Goal: Task Accomplishment & Management: Manage account settings

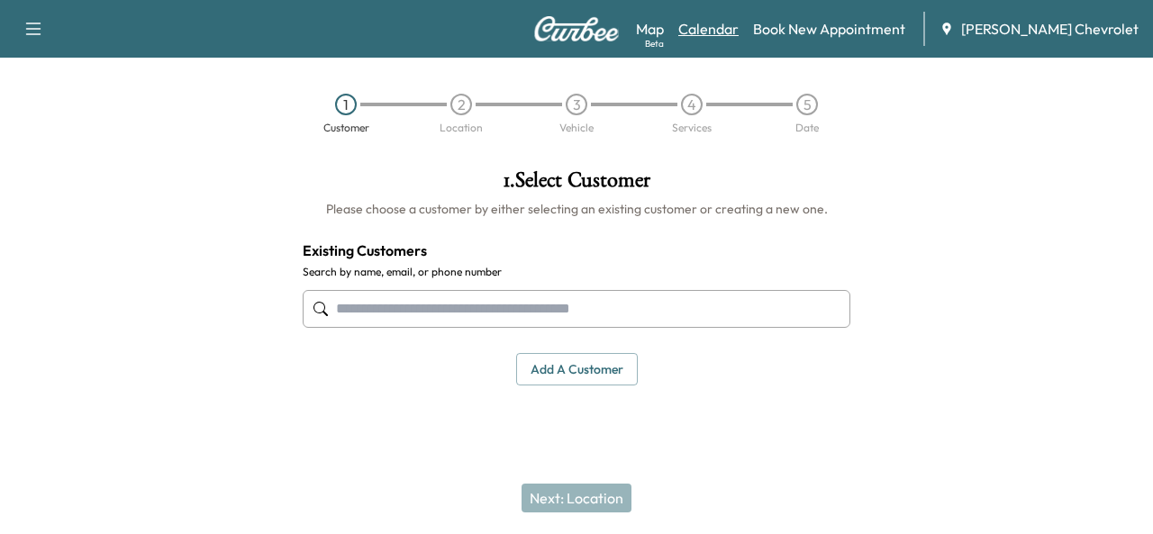
click at [739, 25] on link "Calendar" at bounding box center [708, 29] width 60 height 22
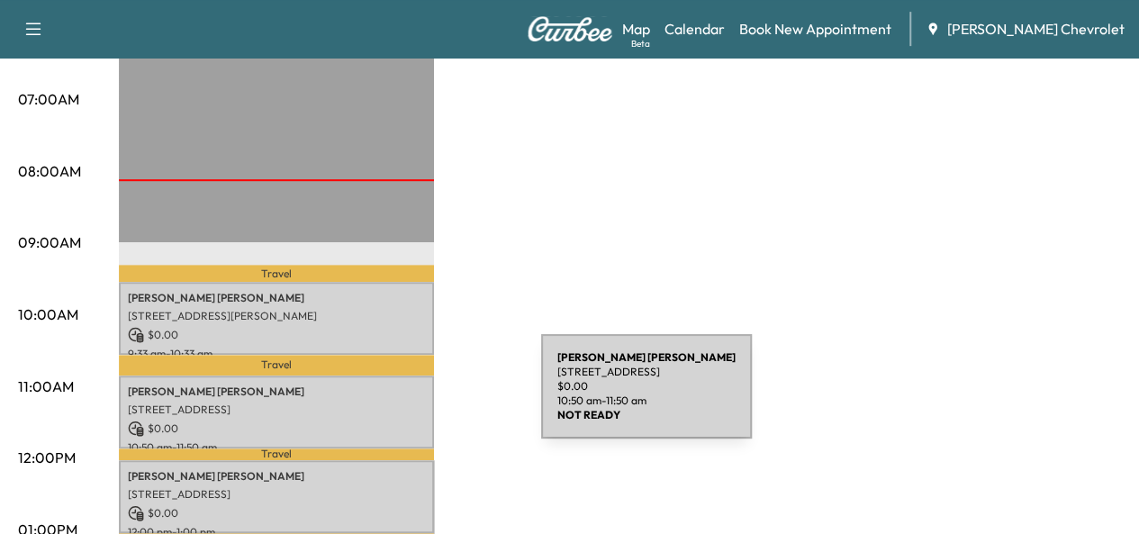
scroll to position [449, 0]
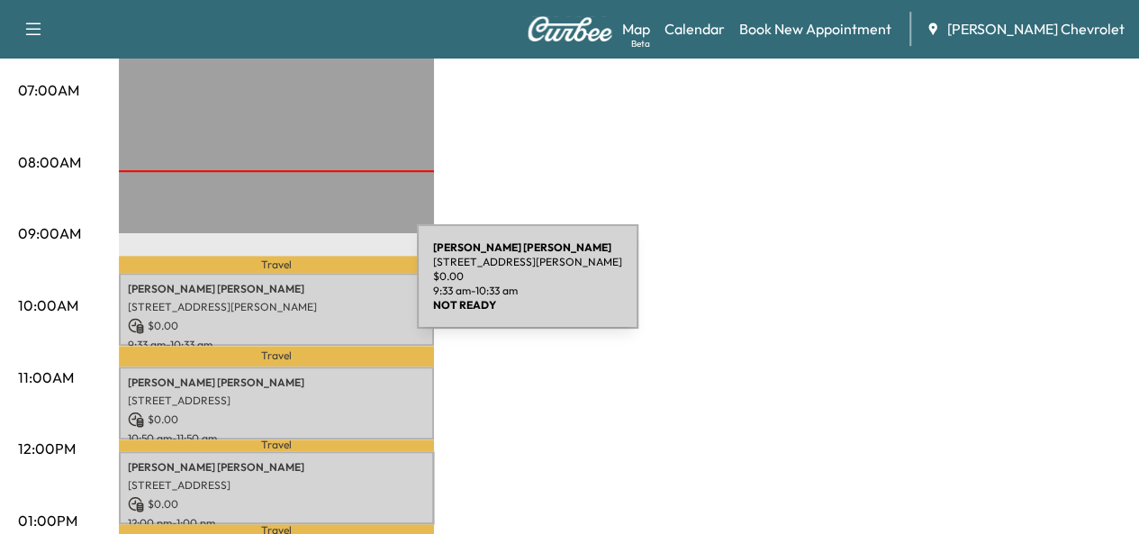
click at [282, 287] on p "[PERSON_NAME]" at bounding box center [276, 289] width 297 height 14
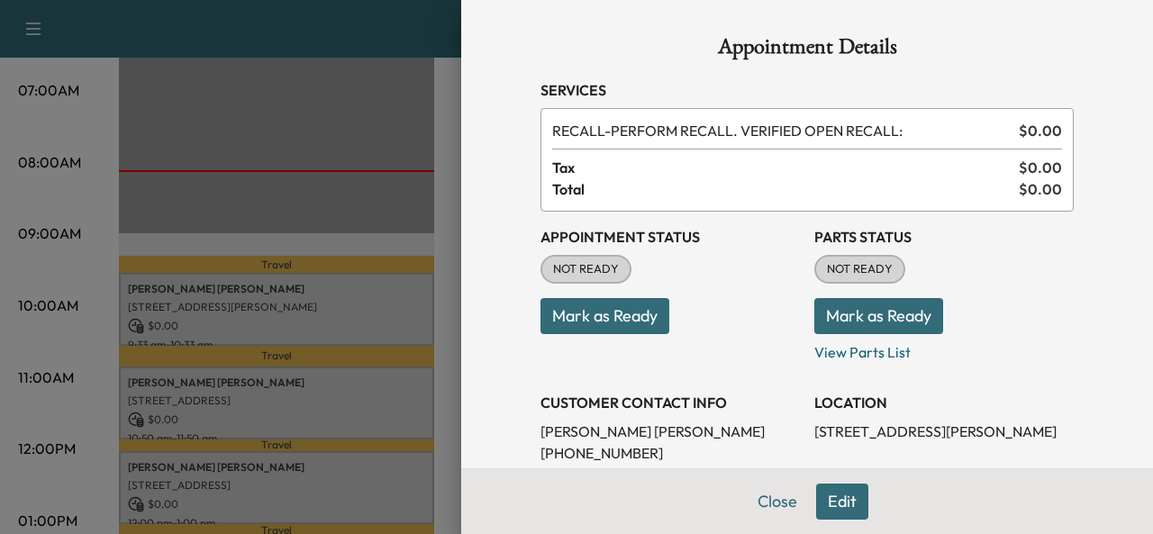
click at [596, 309] on button "Mark as Ready" at bounding box center [604, 316] width 129 height 36
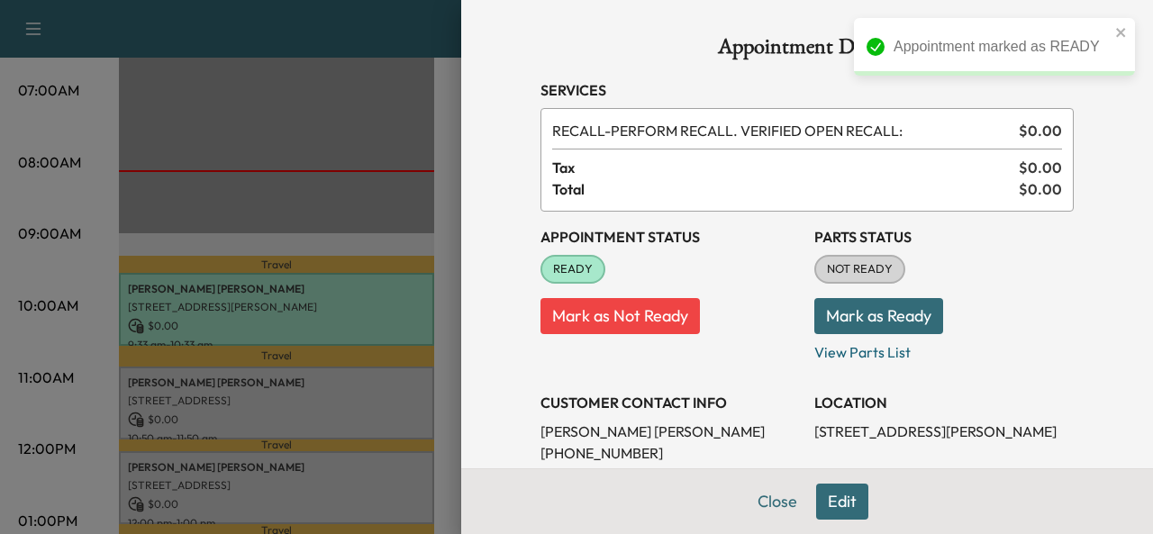
click at [95, 361] on div at bounding box center [576, 267] width 1153 height 534
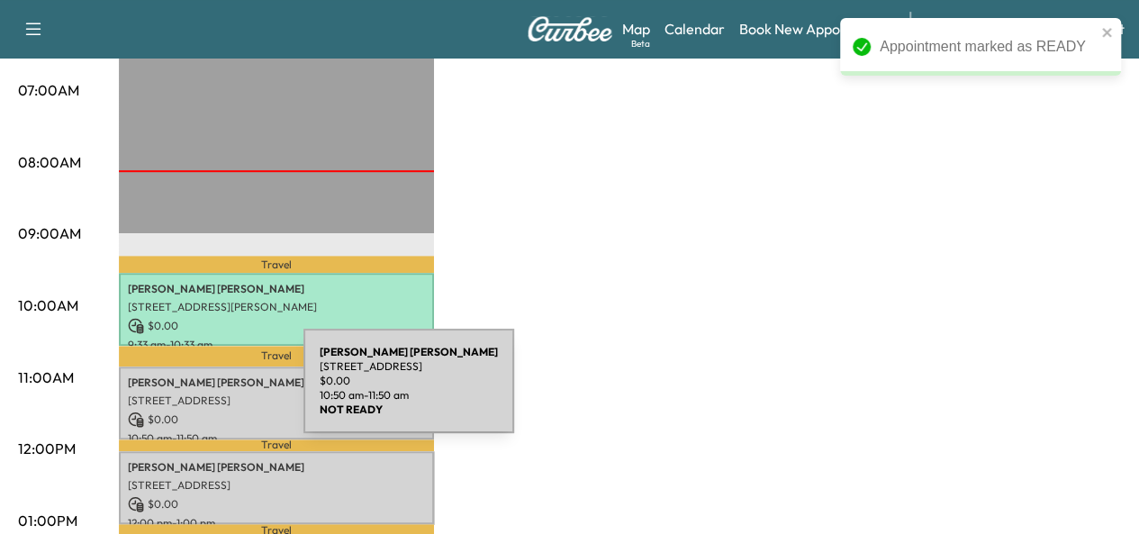
click at [168, 394] on p "[STREET_ADDRESS]" at bounding box center [276, 401] width 297 height 14
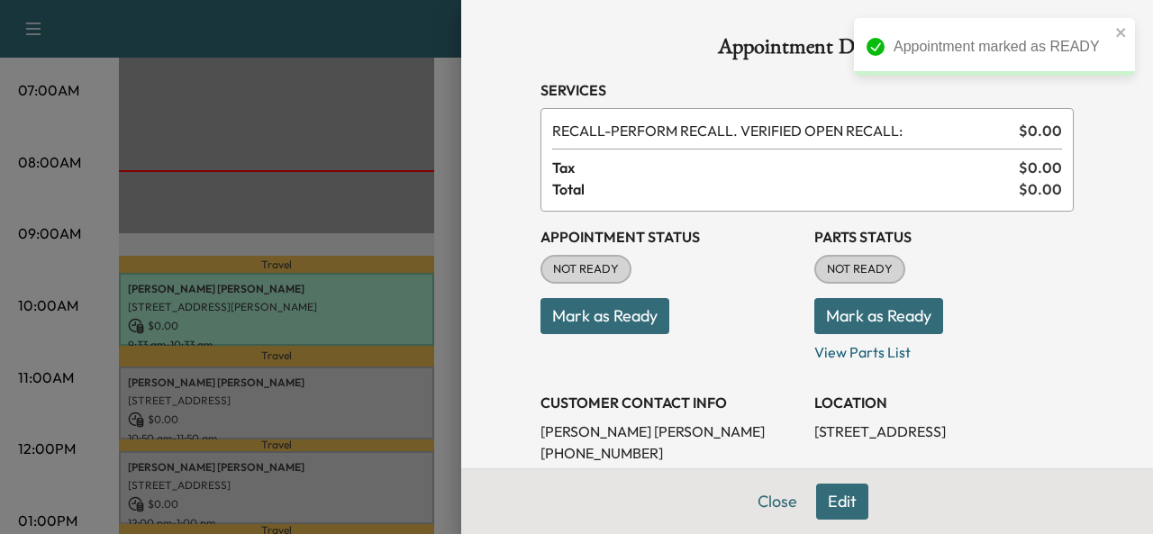
click at [624, 323] on button "Mark as Ready" at bounding box center [604, 316] width 129 height 36
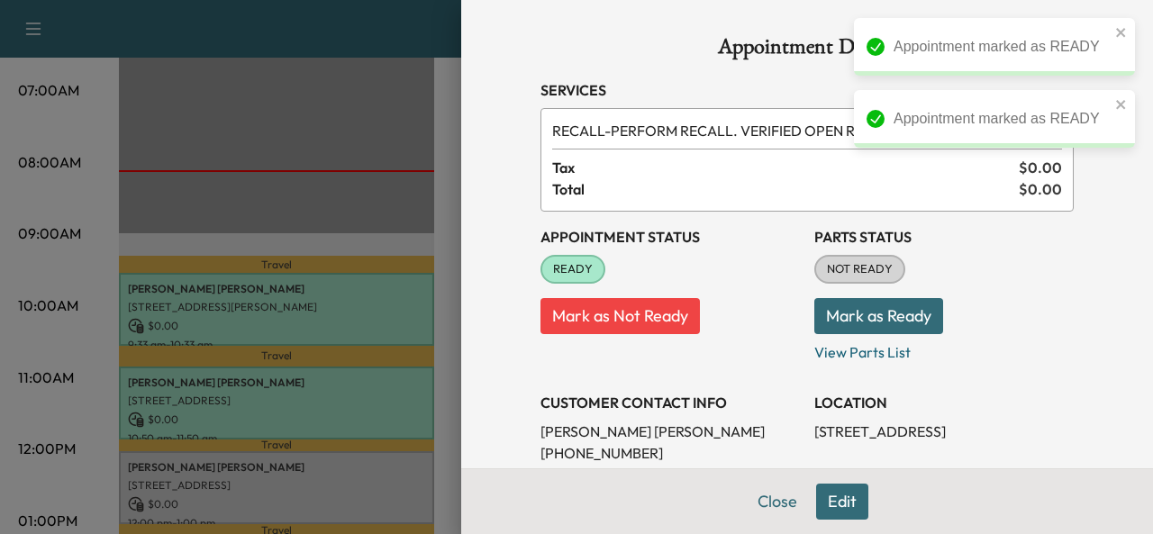
click at [60, 444] on div at bounding box center [576, 267] width 1153 height 534
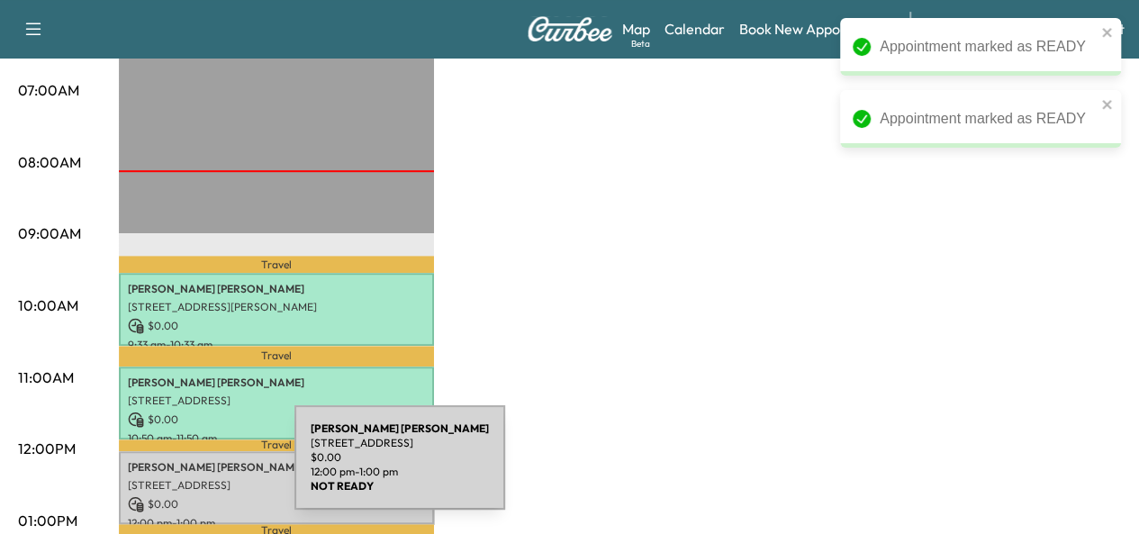
click at [159, 469] on div "[PERSON_NAME] [STREET_ADDRESS][PERSON_NAME] $ 0.00 12:00 pm - 1:00 pm" at bounding box center [276, 487] width 315 height 73
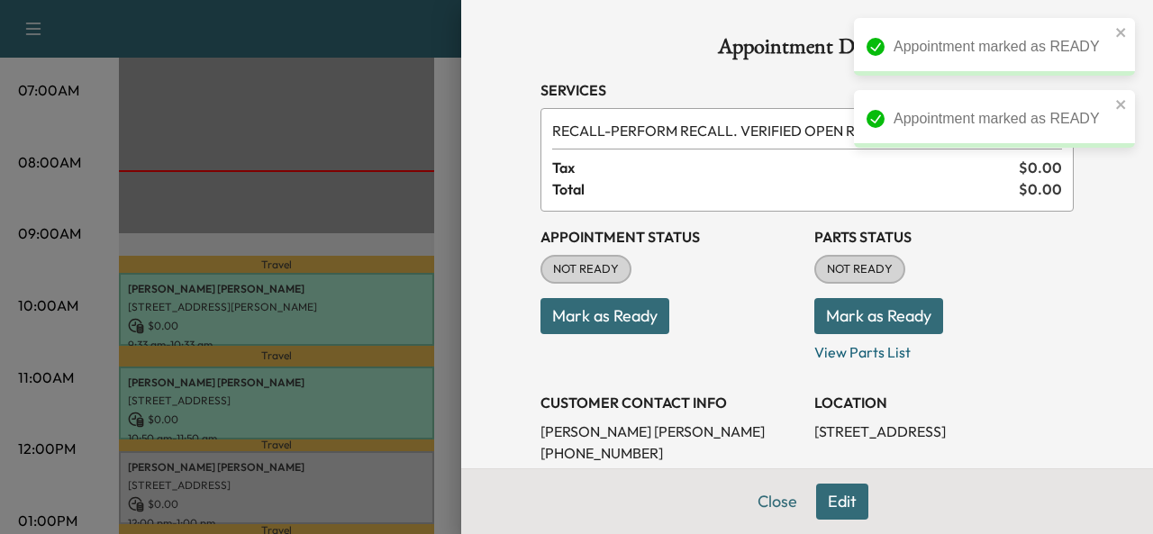
click at [621, 331] on button "Mark as Ready" at bounding box center [604, 316] width 129 height 36
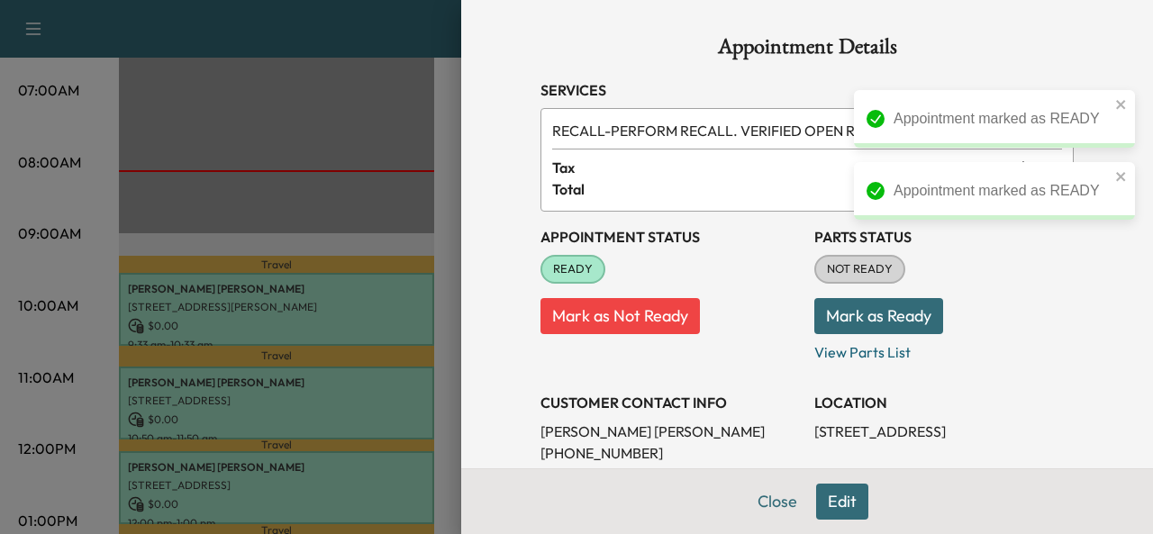
click at [220, 302] on div at bounding box center [576, 267] width 1153 height 534
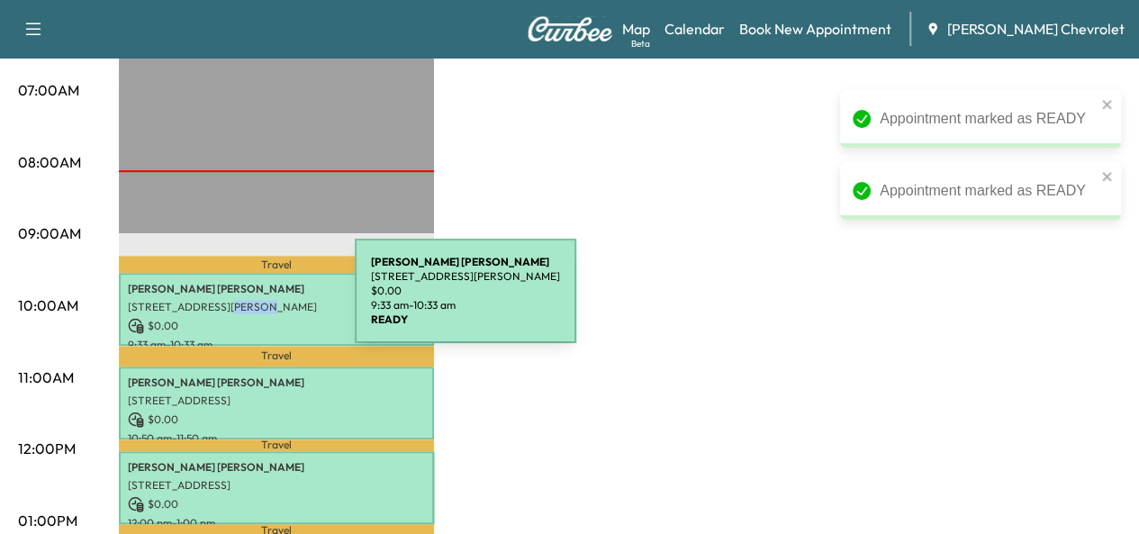
click at [220, 302] on p "[STREET_ADDRESS][PERSON_NAME]" at bounding box center [276, 307] width 297 height 14
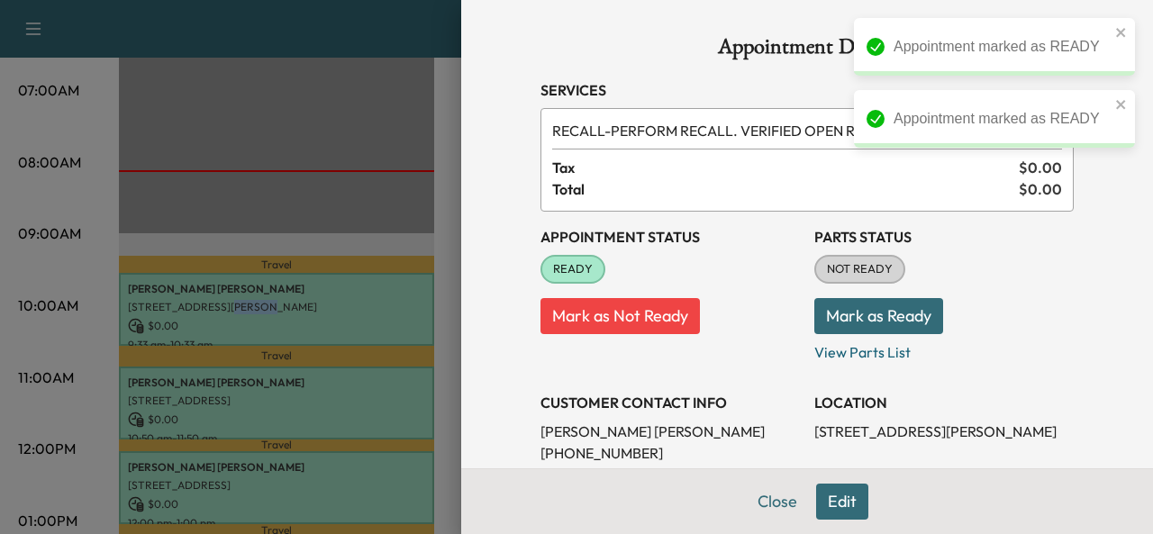
click at [902, 302] on button "Mark as Ready" at bounding box center [878, 316] width 129 height 36
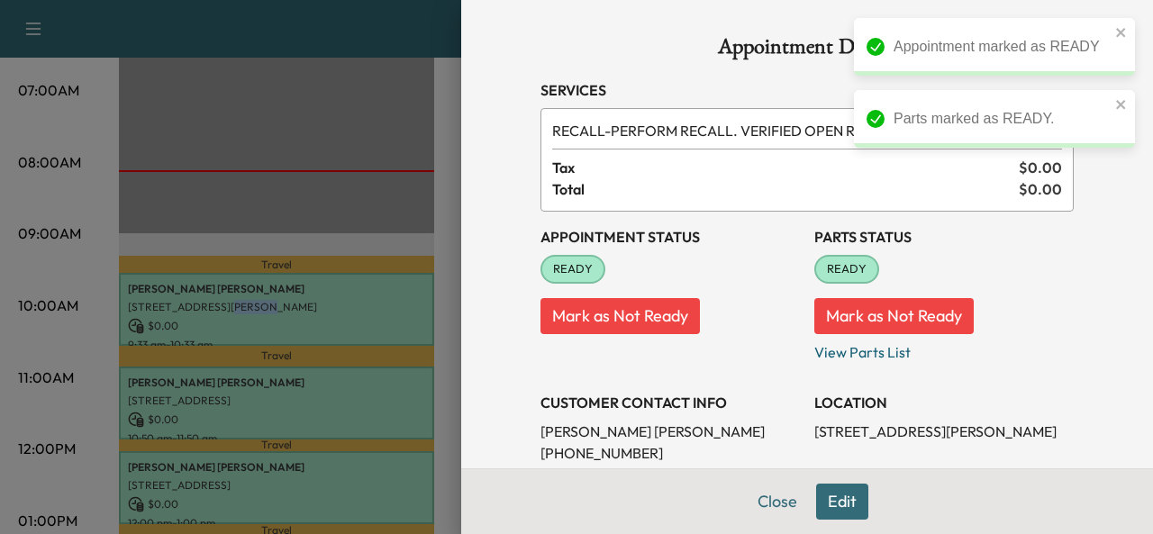
click at [358, 404] on div at bounding box center [576, 267] width 1153 height 534
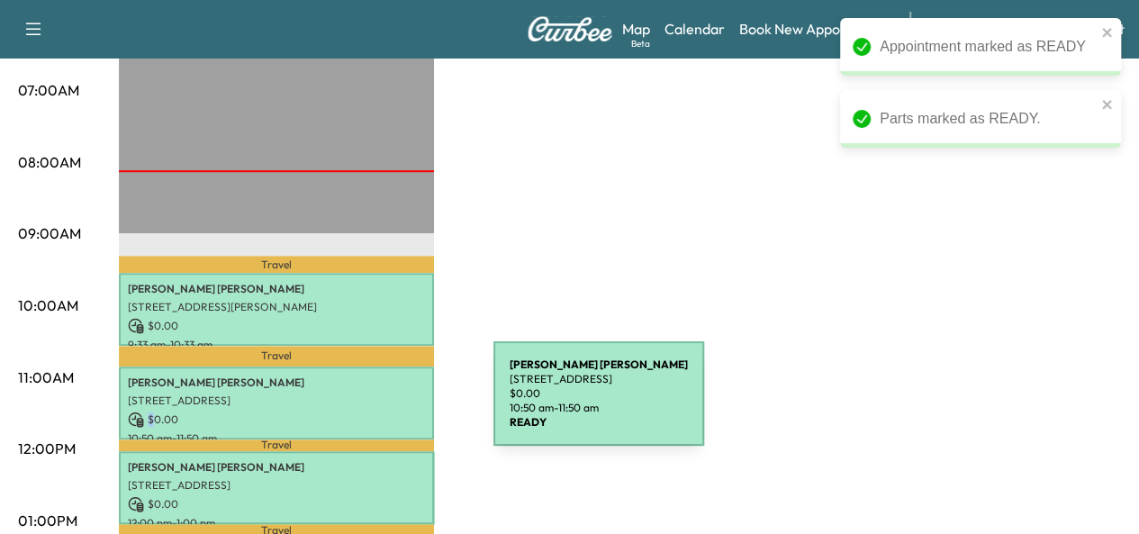
click at [358, 404] on div "[PERSON_NAME] [STREET_ADDRESS] $ 0.00 10:50 am - 11:50 am" at bounding box center [276, 403] width 315 height 73
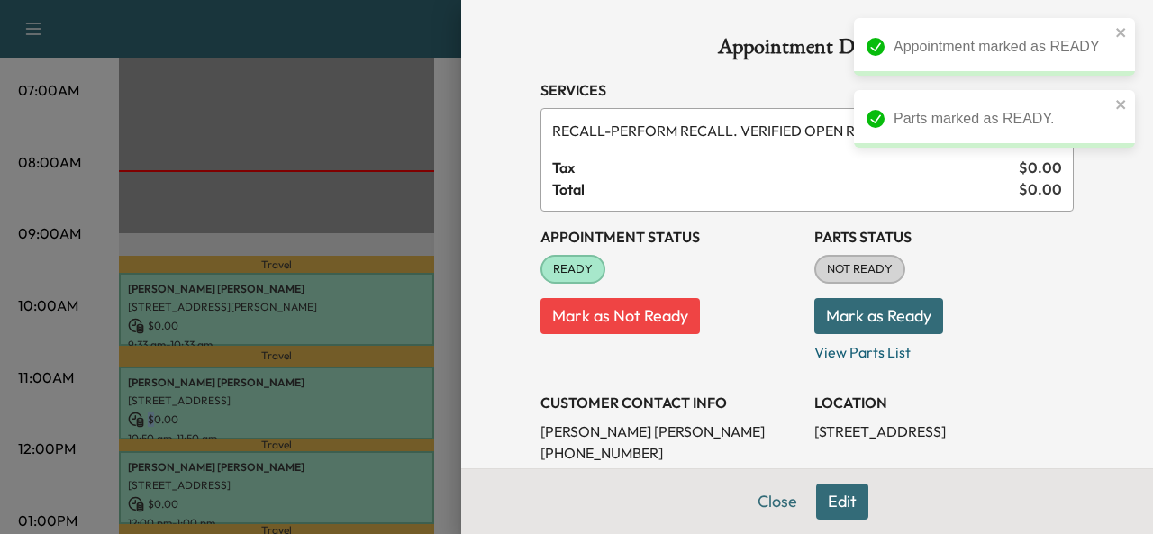
click at [912, 314] on button "Mark as Ready" at bounding box center [878, 316] width 129 height 36
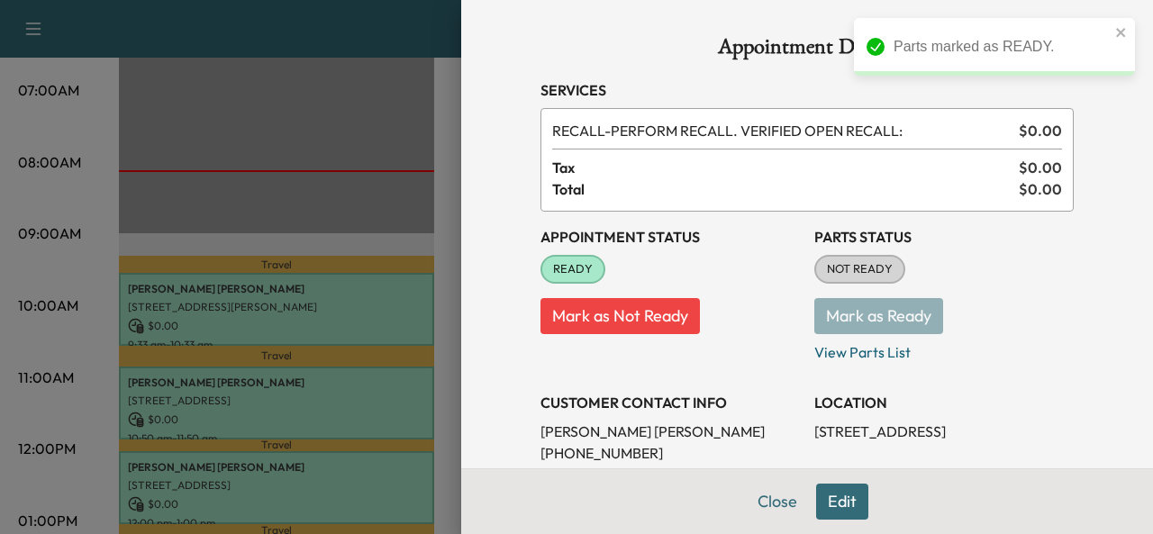
click at [263, 504] on div at bounding box center [576, 267] width 1153 height 534
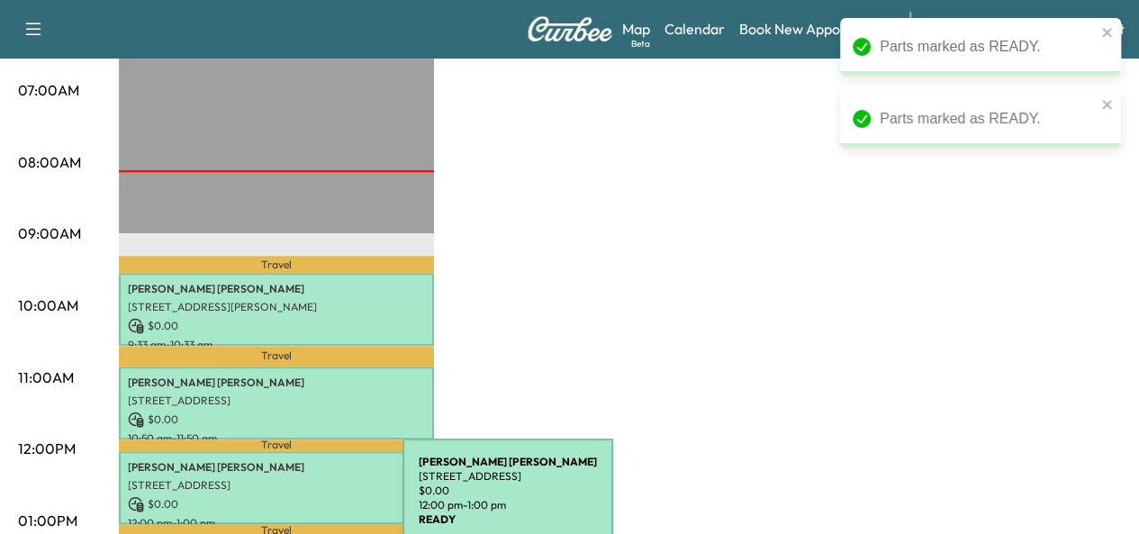
click at [268, 502] on p "$ 0.00" at bounding box center [276, 504] width 297 height 16
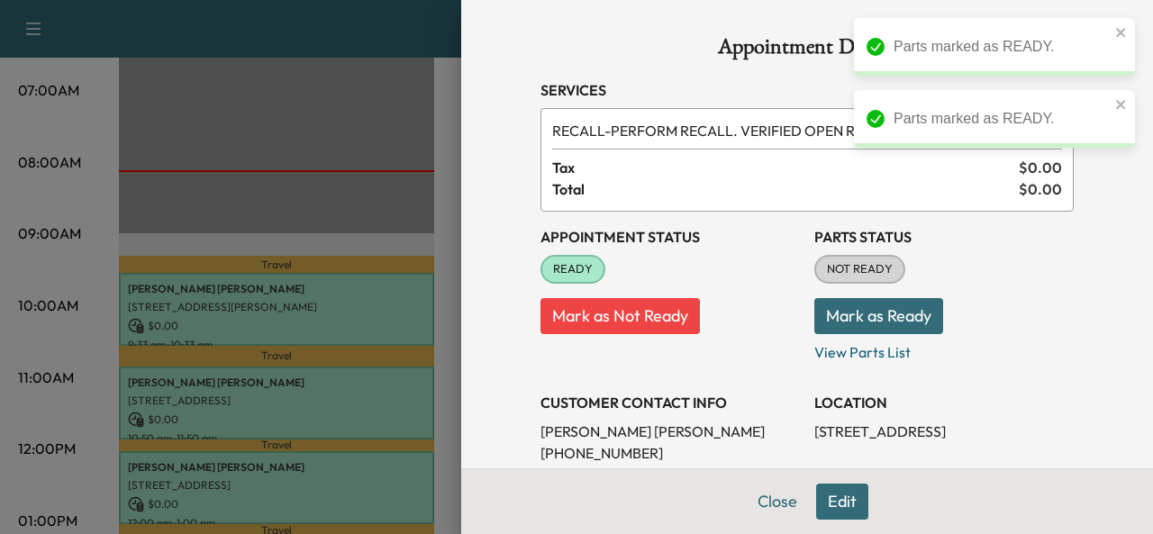
click at [914, 305] on button "Mark as Ready" at bounding box center [878, 316] width 129 height 36
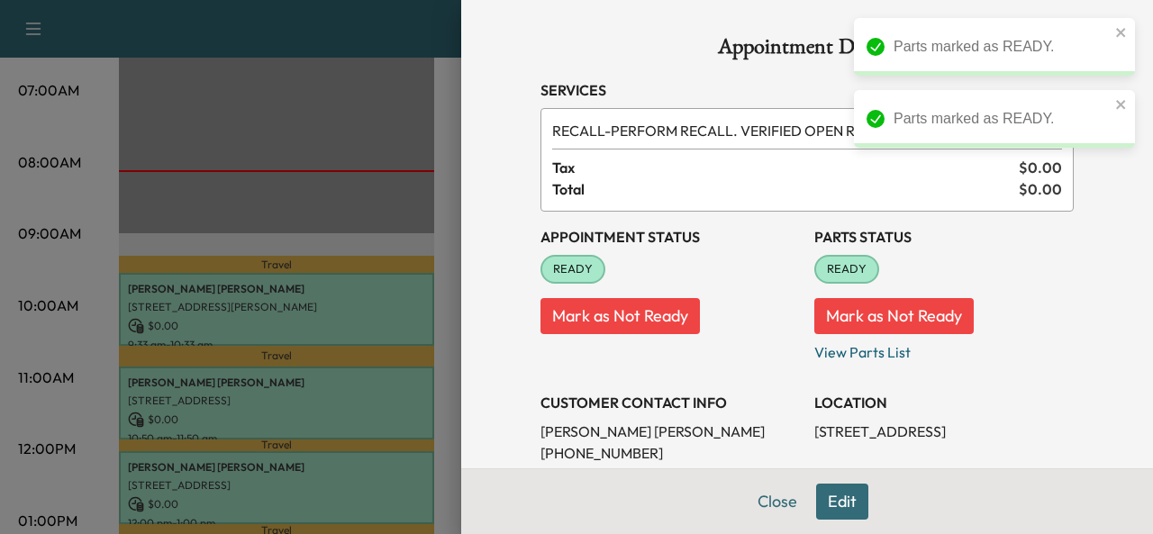
click at [39, 291] on div at bounding box center [576, 267] width 1153 height 534
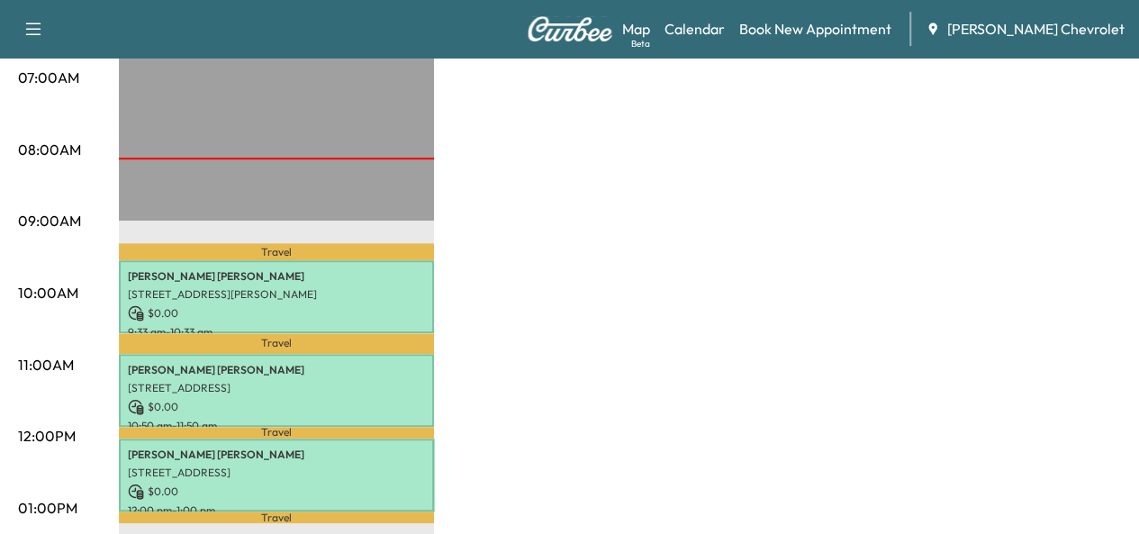
scroll to position [459, 0]
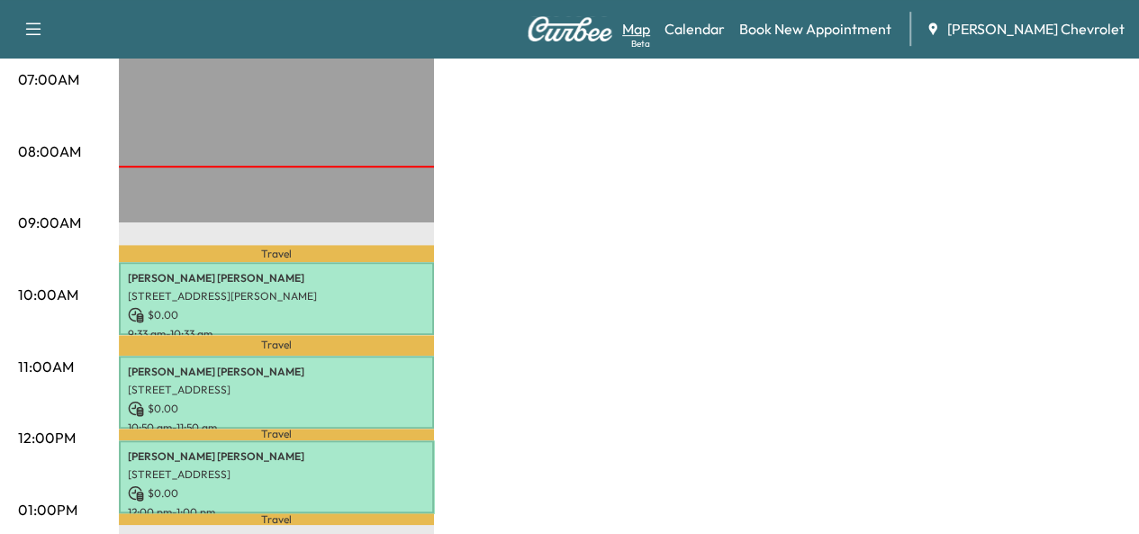
click at [650, 20] on link "Map Beta" at bounding box center [636, 29] width 28 height 22
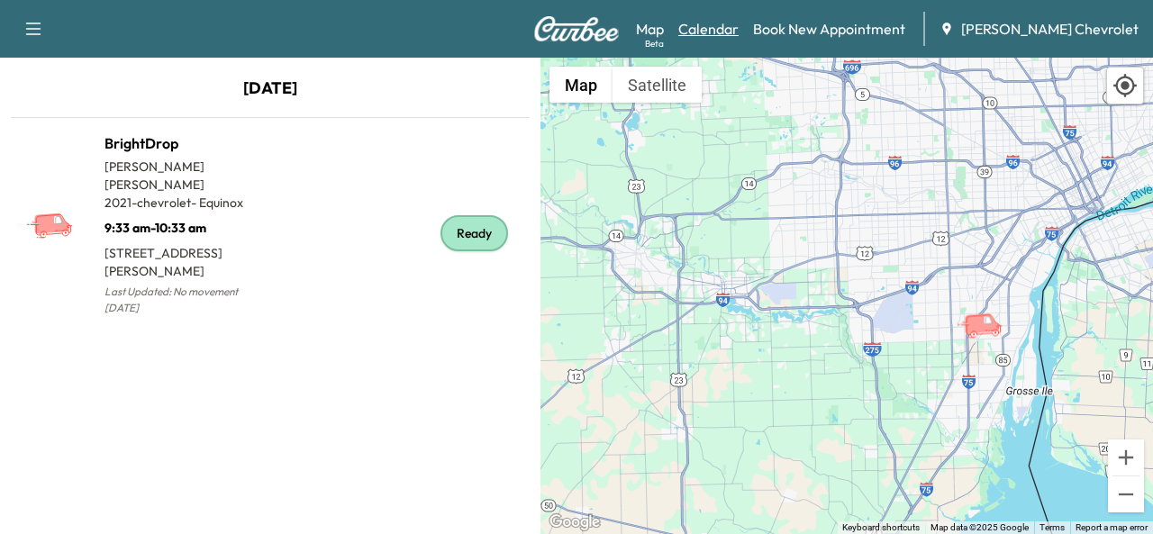
click at [739, 37] on link "Calendar" at bounding box center [708, 29] width 60 height 22
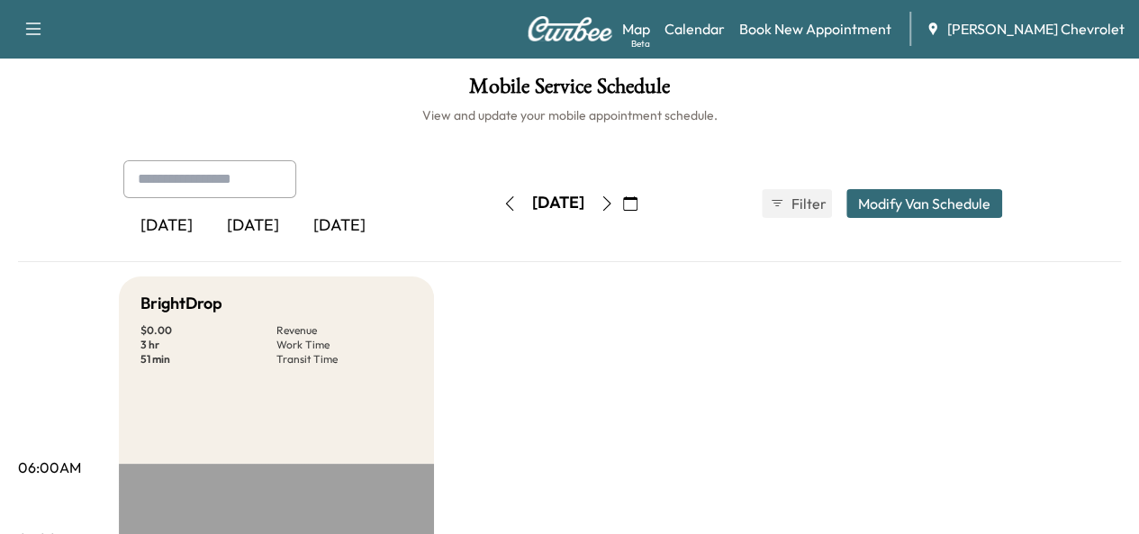
click at [614, 207] on icon "button" at bounding box center [607, 203] width 14 height 14
click at [503, 206] on icon "button" at bounding box center [510, 203] width 14 height 14
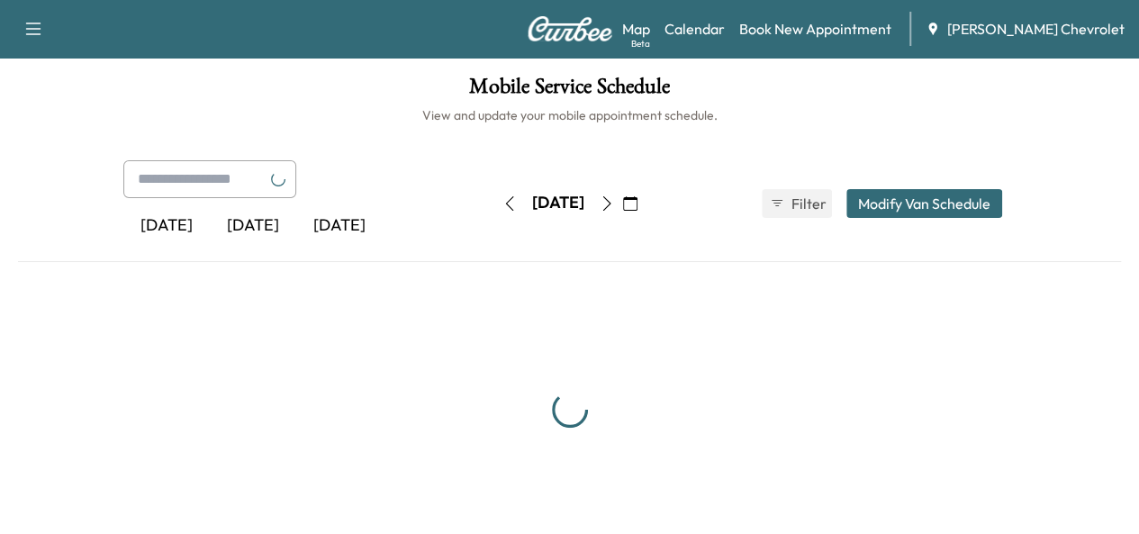
click at [503, 206] on icon "button" at bounding box center [510, 203] width 14 height 14
